Goal: Task Accomplishment & Management: Use online tool/utility

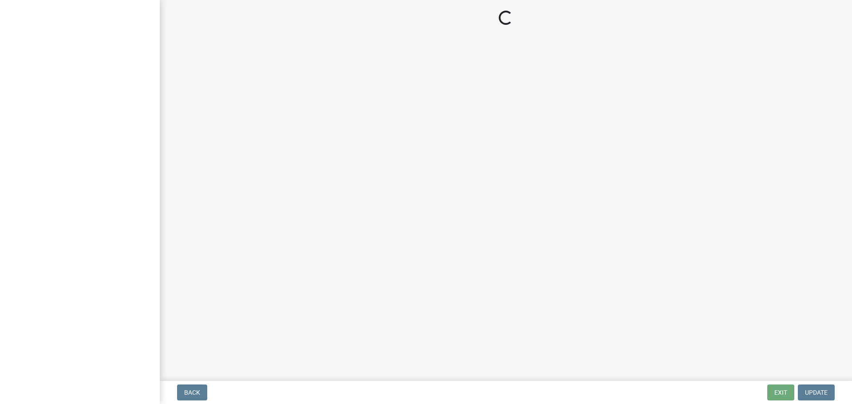
select select "3: 3"
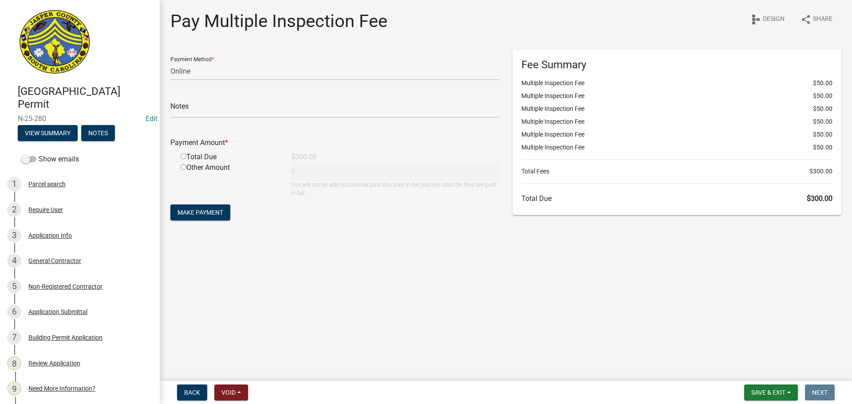
click at [533, 27] on div "Pay Multiple Inspection Fee share Share schema Design" at bounding box center [505, 25] width 671 height 28
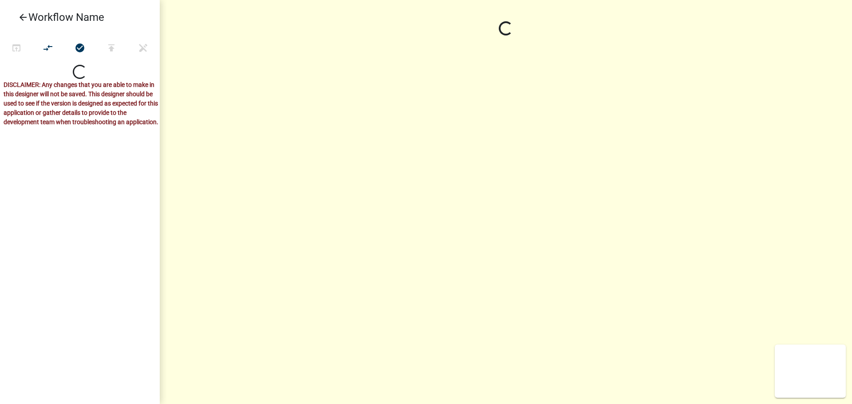
select select
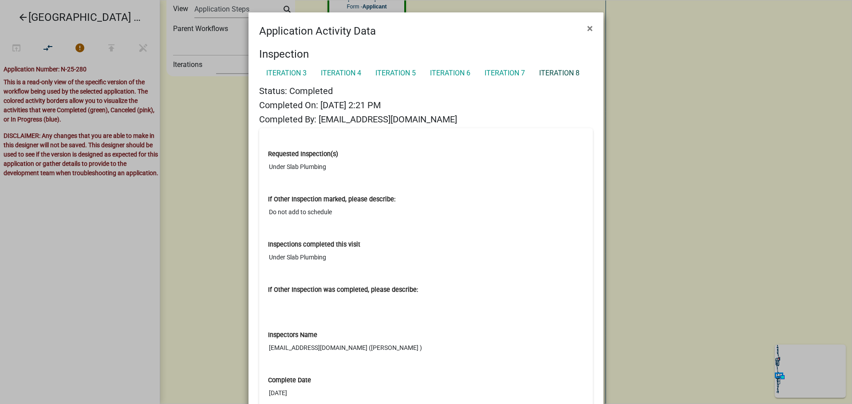
click at [553, 71] on link "Iteration 8" at bounding box center [559, 73] width 55 height 18
click at [501, 70] on link "Iteration 7" at bounding box center [505, 73] width 55 height 18
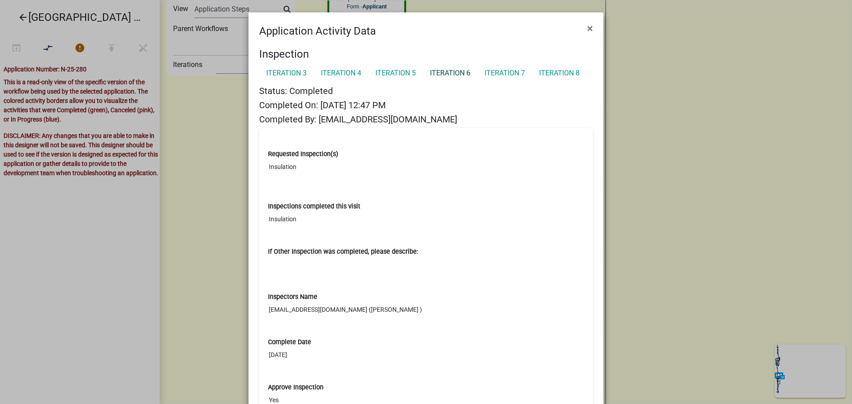
click at [437, 75] on link "Iteration 6" at bounding box center [450, 73] width 55 height 18
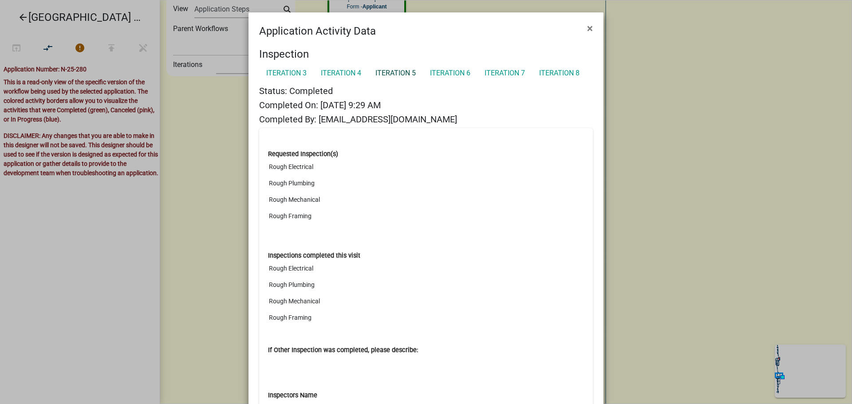
click at [399, 71] on link "Iteration 5" at bounding box center [396, 73] width 55 height 18
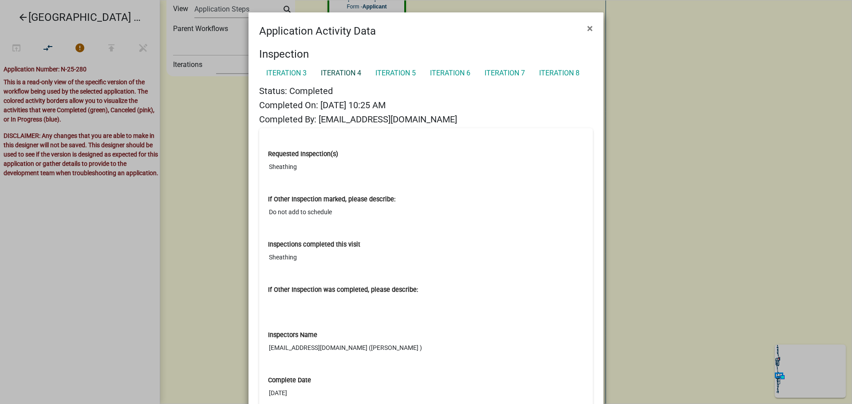
click at [341, 74] on link "Iteration 4" at bounding box center [341, 73] width 55 height 18
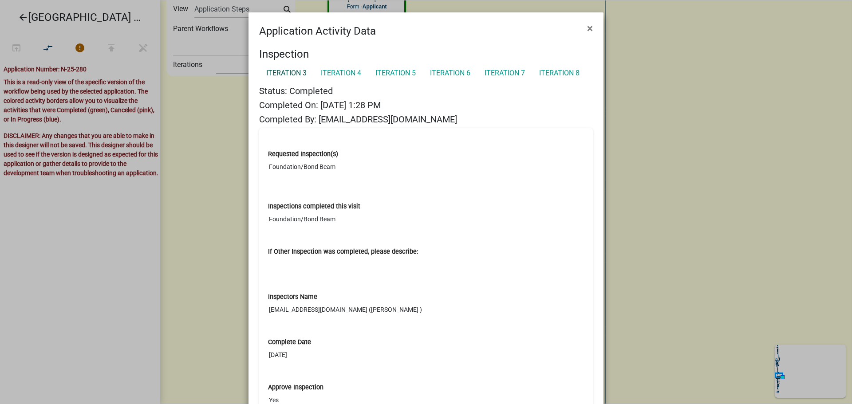
click at [285, 71] on link "Iteration 3" at bounding box center [286, 73] width 55 height 18
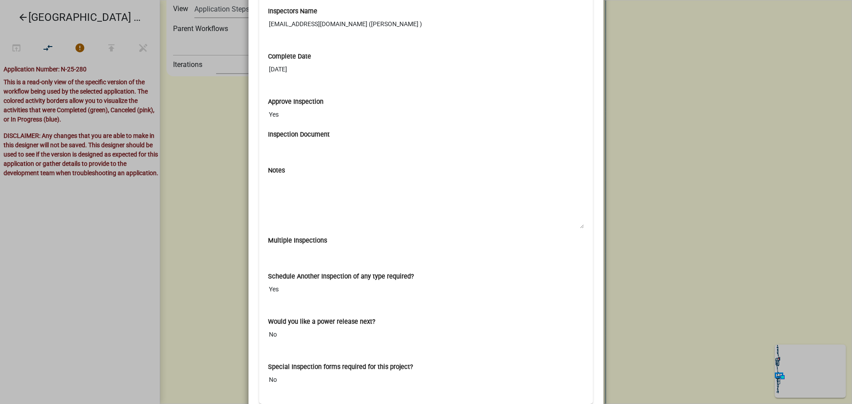
scroll to position [380, 0]
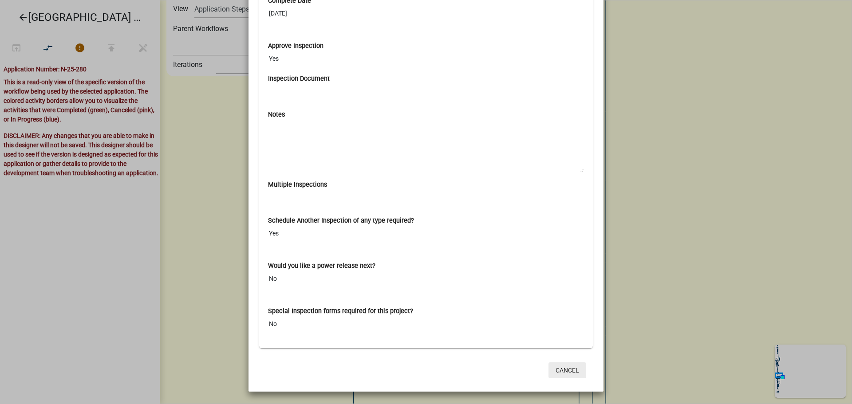
click at [566, 373] on button "Cancel" at bounding box center [568, 371] width 38 height 16
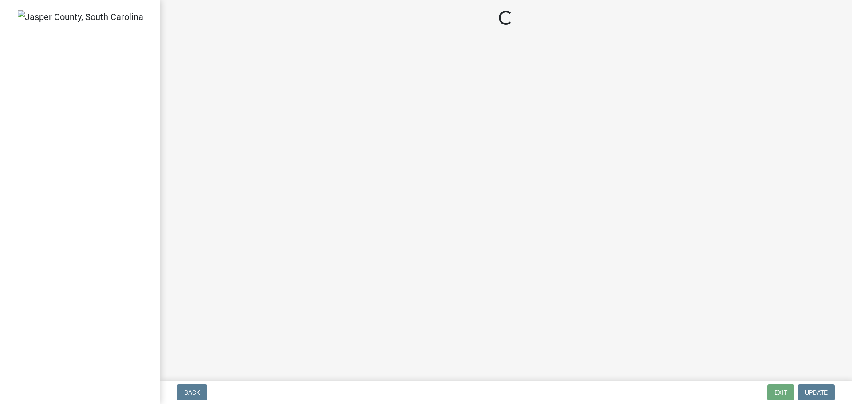
select select "3: 3"
